Goal: Check status: Check status

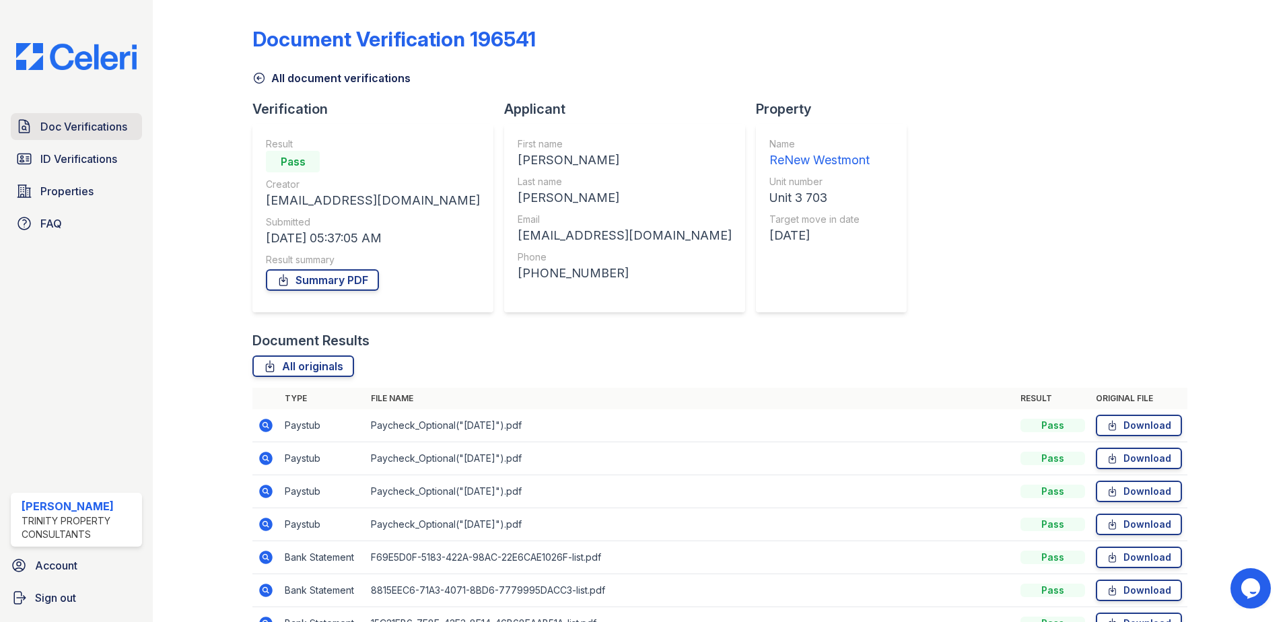
click at [56, 120] on span "Doc Verifications" at bounding box center [83, 127] width 87 height 16
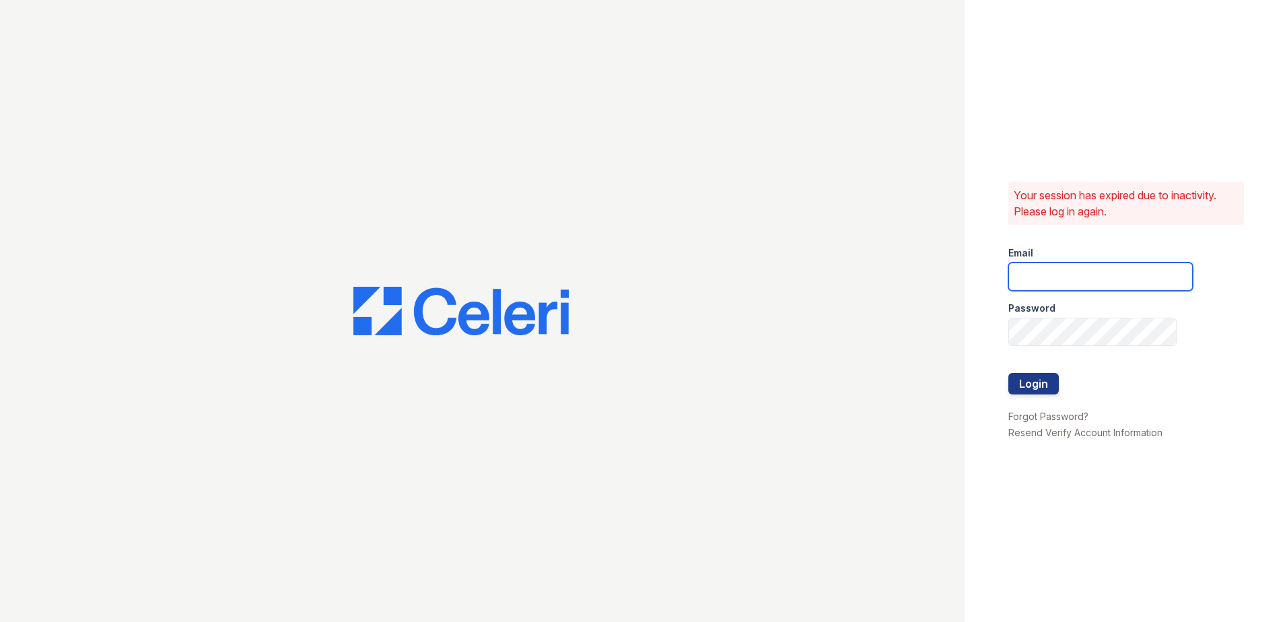
click at [1085, 286] on input "email" at bounding box center [1101, 277] width 184 height 28
click at [1219, 501] on div "Your session has expired due to inactivity. Please log in again. Email Password…" at bounding box center [1127, 311] width 322 height 622
click at [1044, 274] on input "email" at bounding box center [1101, 277] width 184 height 28
type input "[EMAIL_ADDRESS][DOMAIN_NAME]"
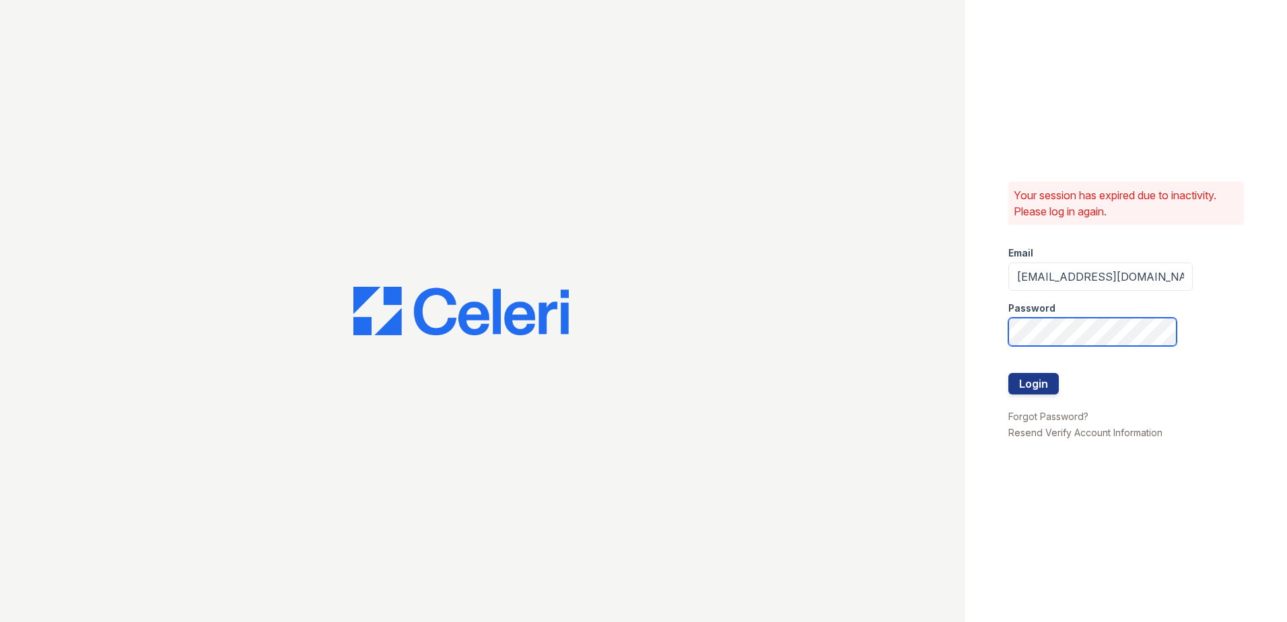
click at [1009, 373] on button "Login" at bounding box center [1034, 384] width 50 height 22
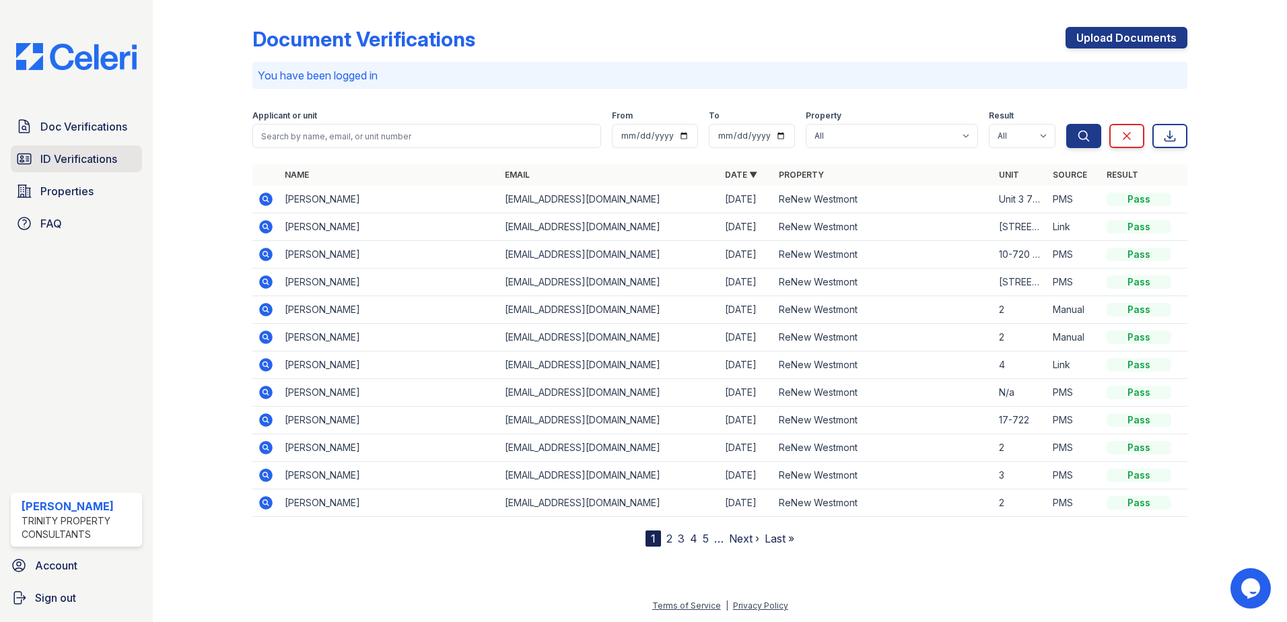
click at [74, 166] on span "ID Verifications" at bounding box center [78, 159] width 77 height 16
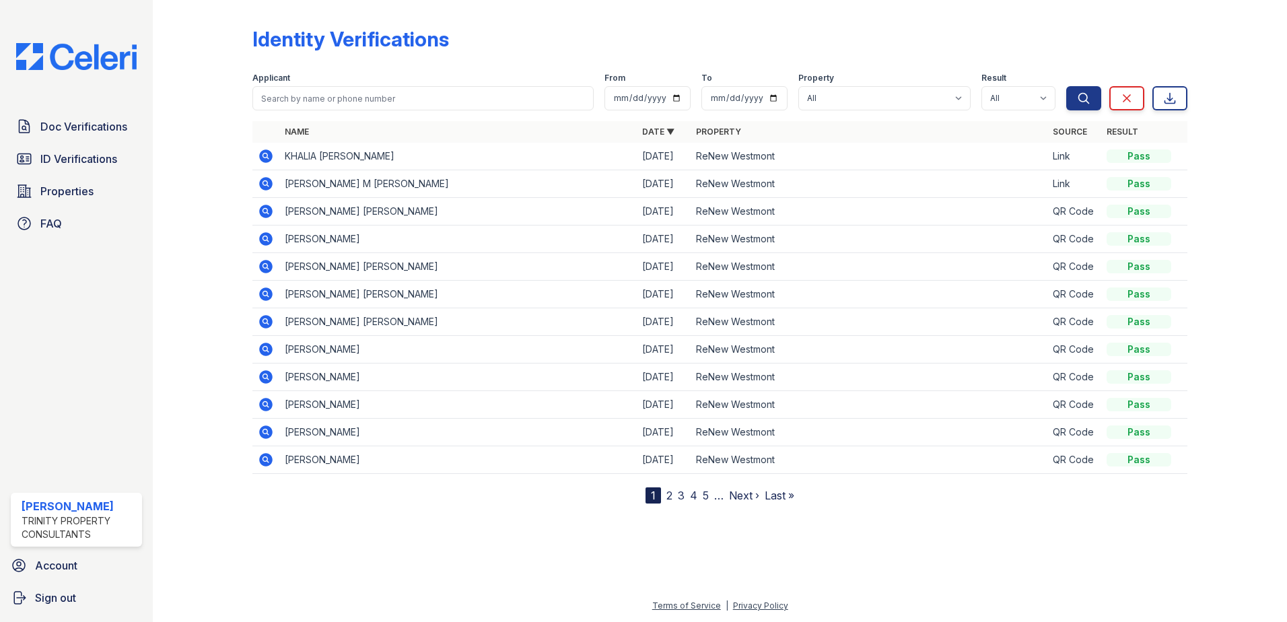
click at [269, 187] on icon at bounding box center [265, 183] width 13 height 13
